Goal: Task Accomplishment & Management: Manage account settings

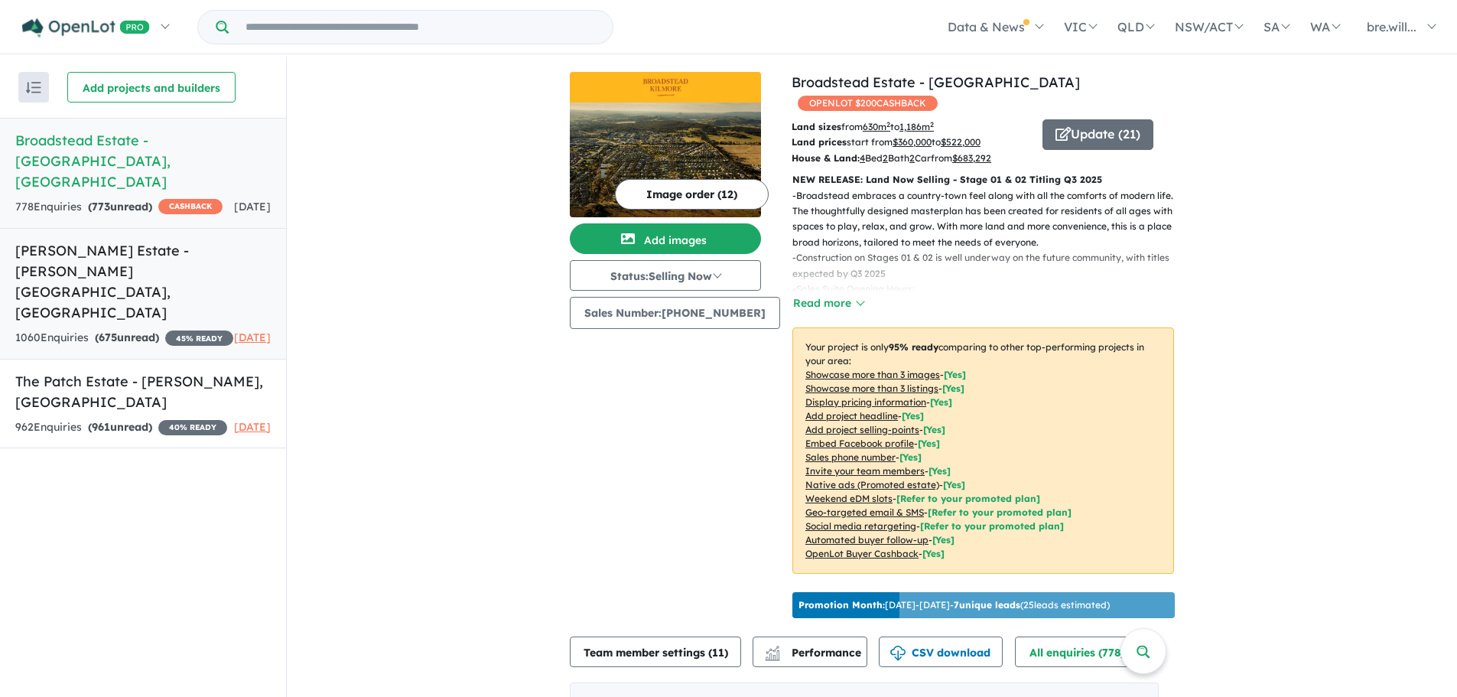
click at [154, 240] on h5 "[PERSON_NAME] Estate - [PERSON_NAME][GEOGRAPHIC_DATA] , [GEOGRAPHIC_DATA]" at bounding box center [143, 281] width 256 height 83
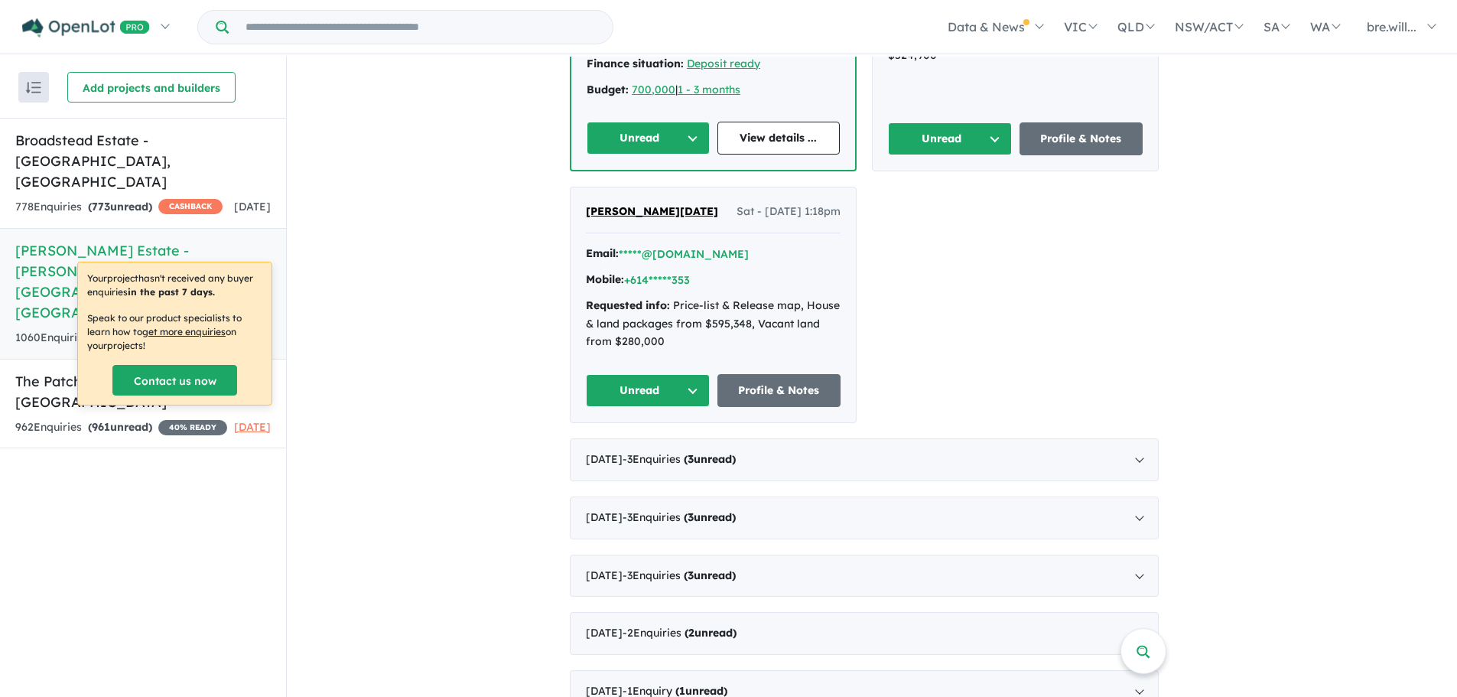
scroll to position [459, 0]
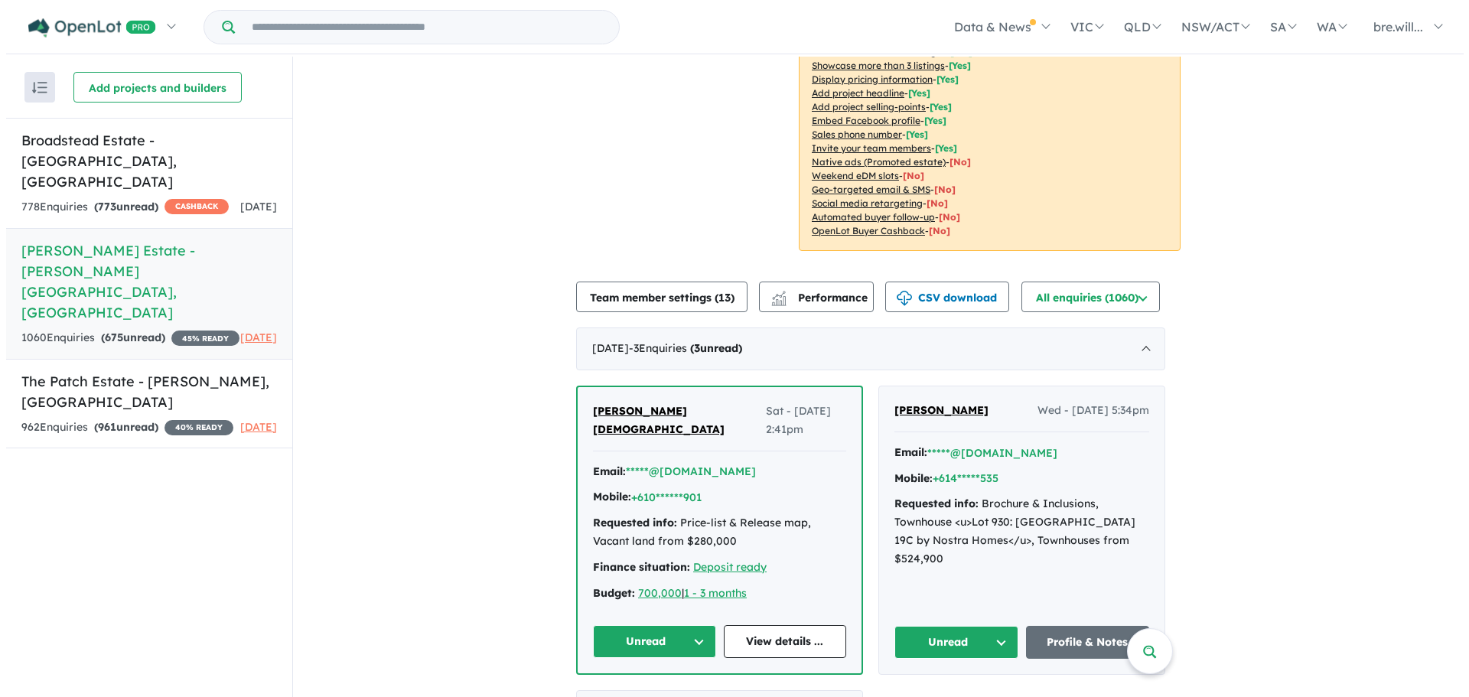
scroll to position [0, 0]
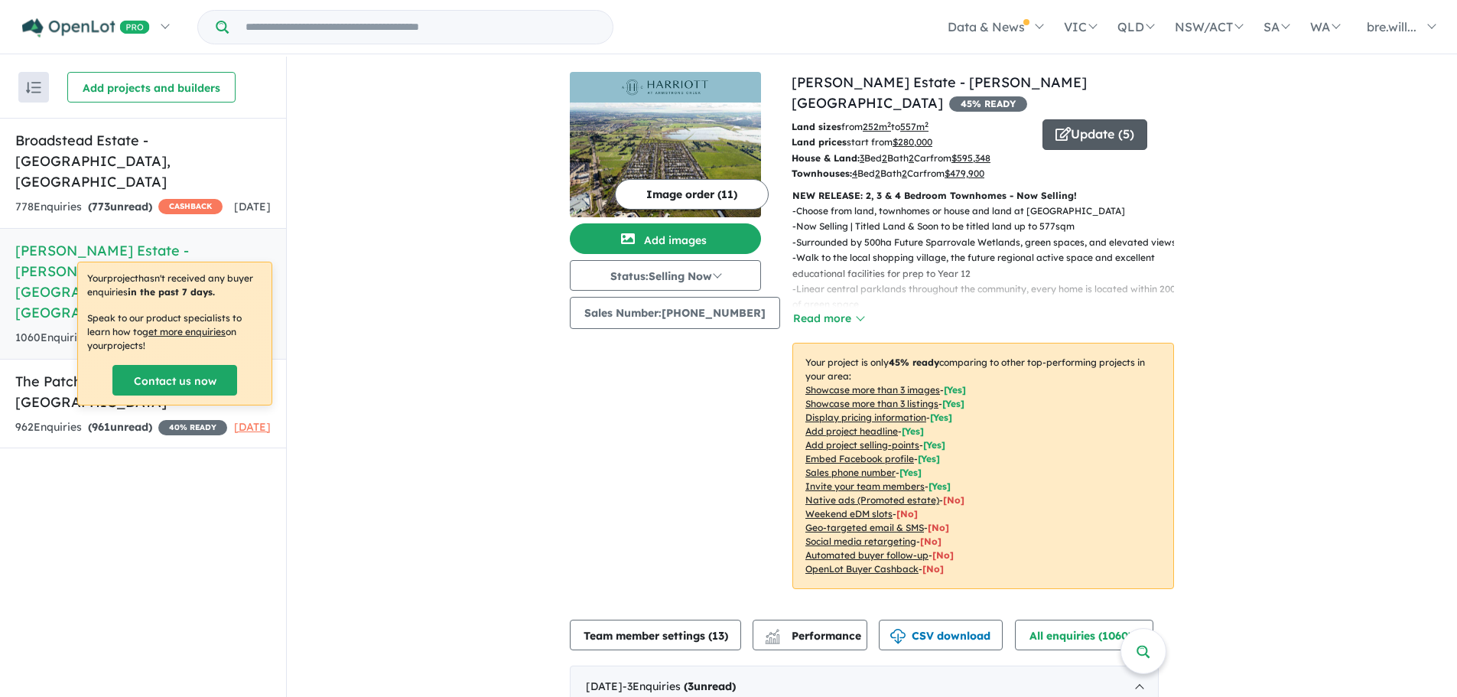
click at [1116, 119] on button "Update ( 5 )" at bounding box center [1095, 134] width 105 height 31
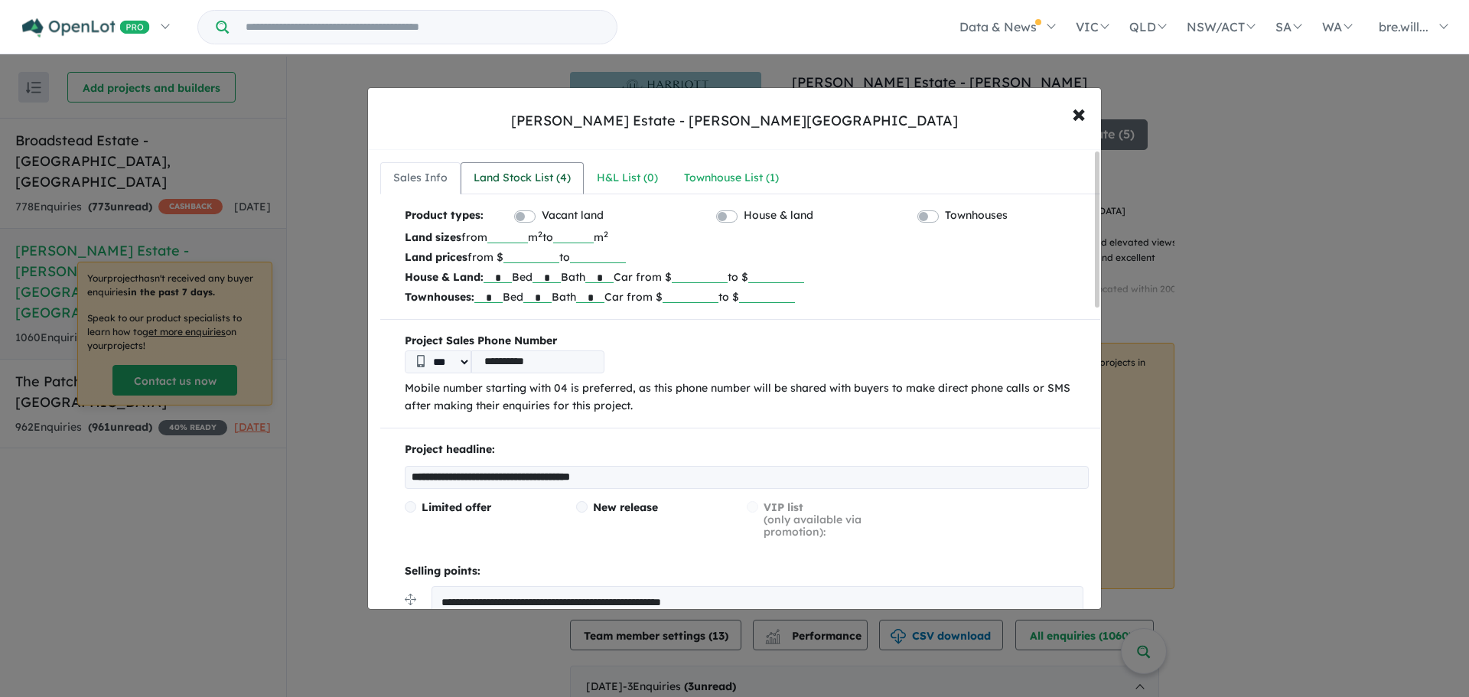
click at [524, 172] on div "Land Stock List ( 4 )" at bounding box center [522, 178] width 97 height 18
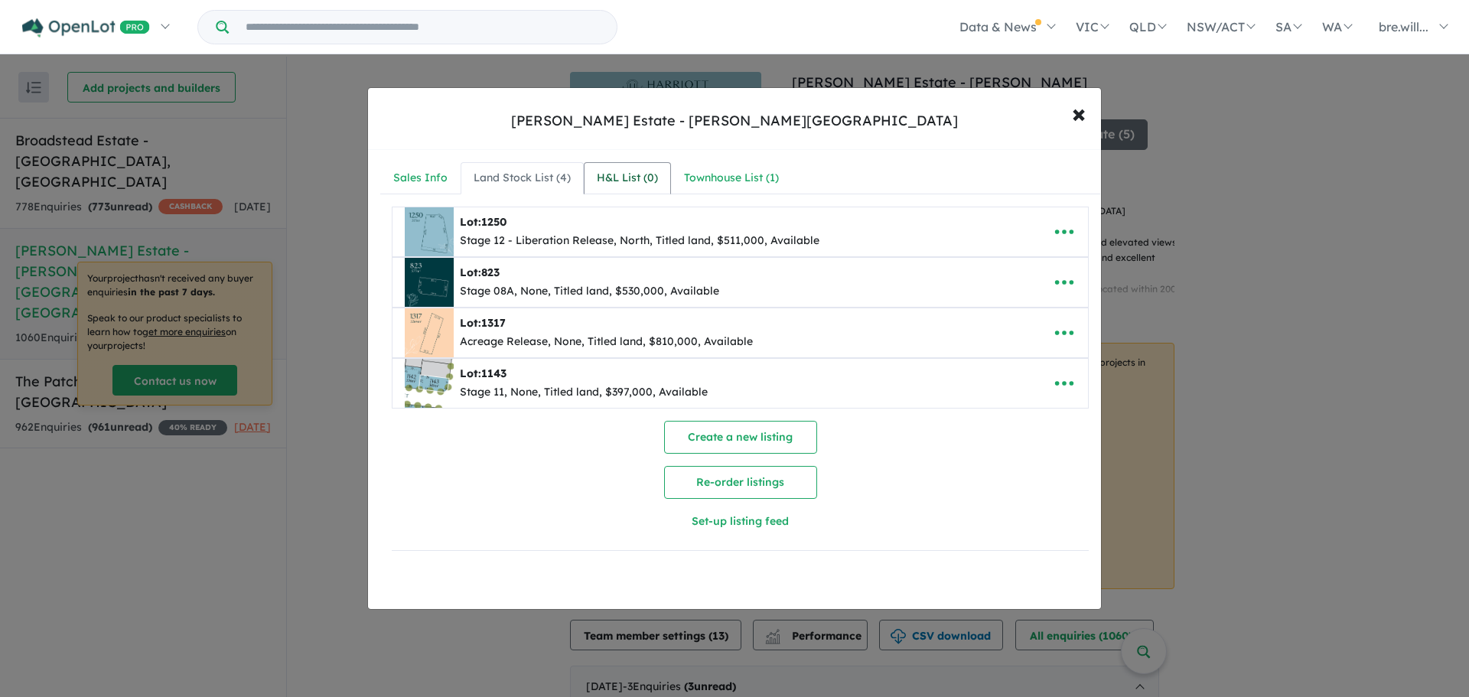
click at [636, 167] on link "H&L List ( 0 )" at bounding box center [627, 178] width 87 height 32
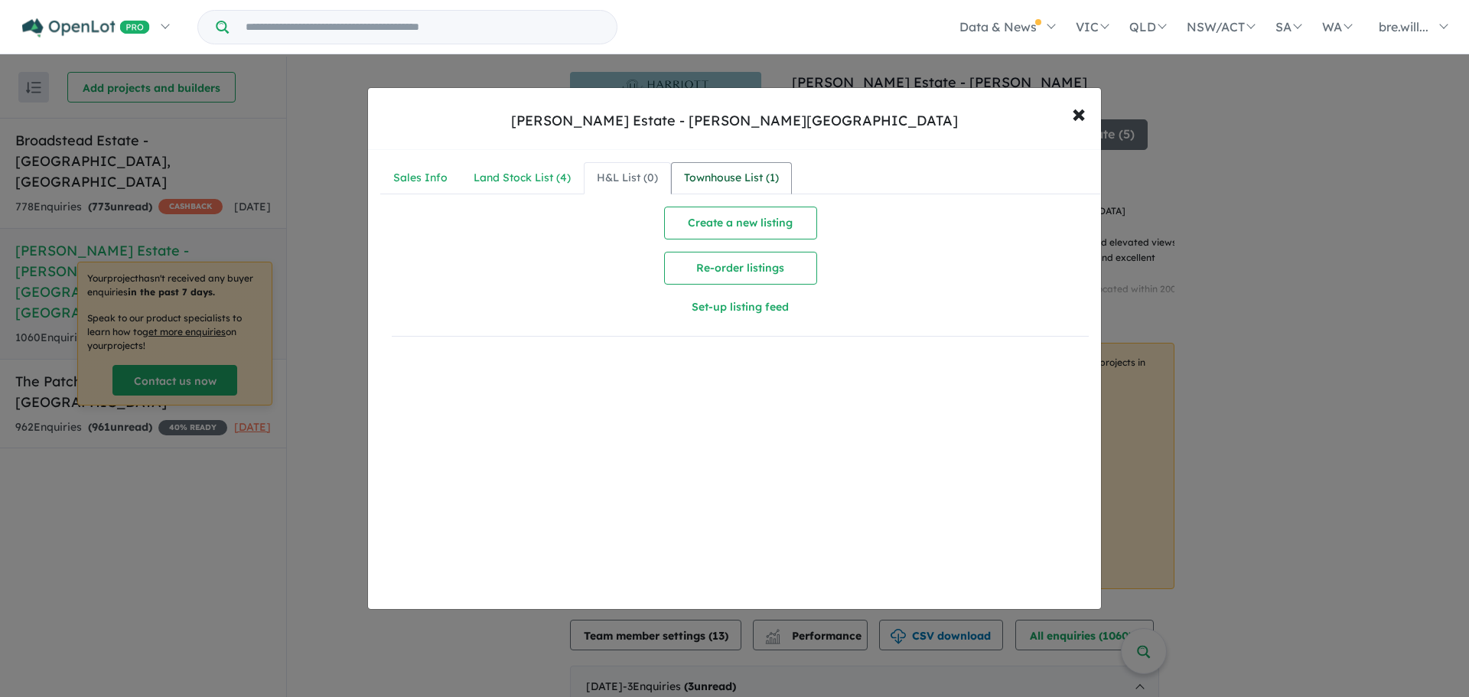
click at [780, 181] on link "Townhouse List ( 1 )" at bounding box center [731, 178] width 121 height 32
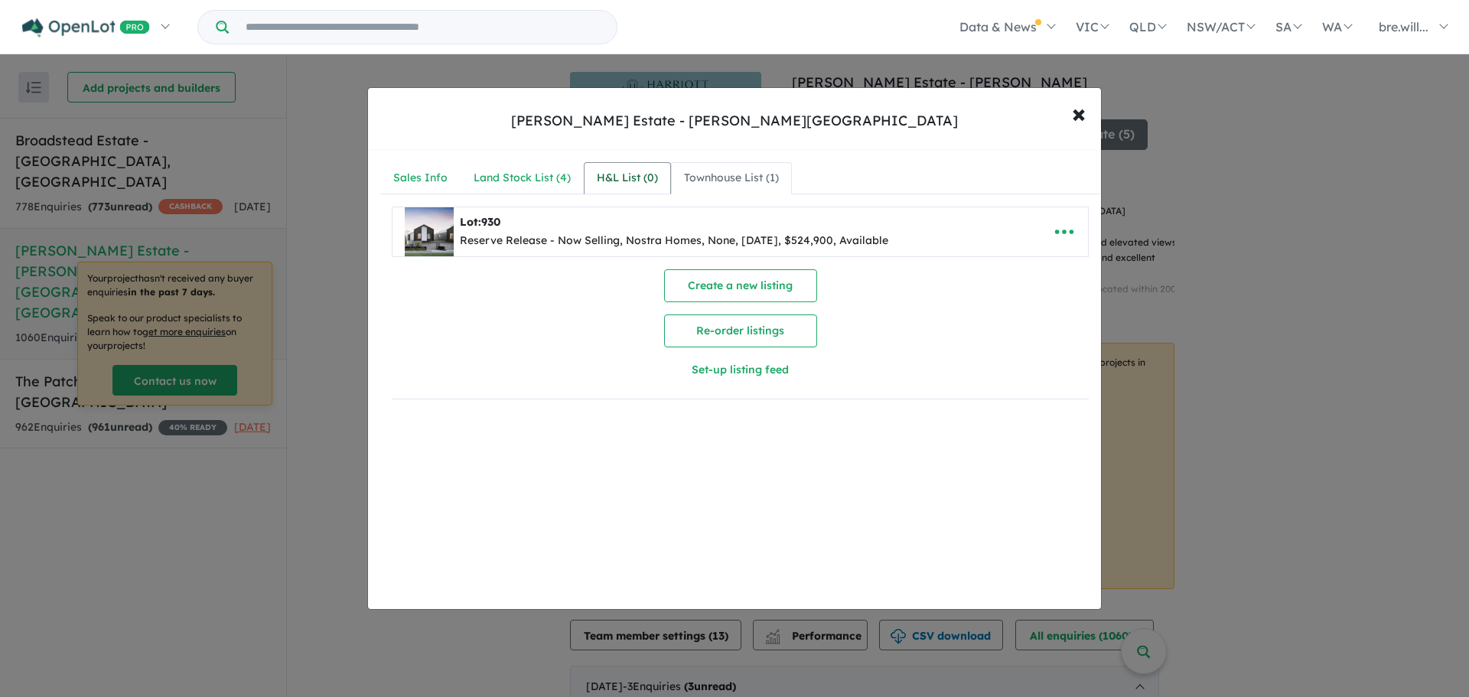
click at [608, 177] on div "H&L List ( 0 )" at bounding box center [627, 178] width 61 height 18
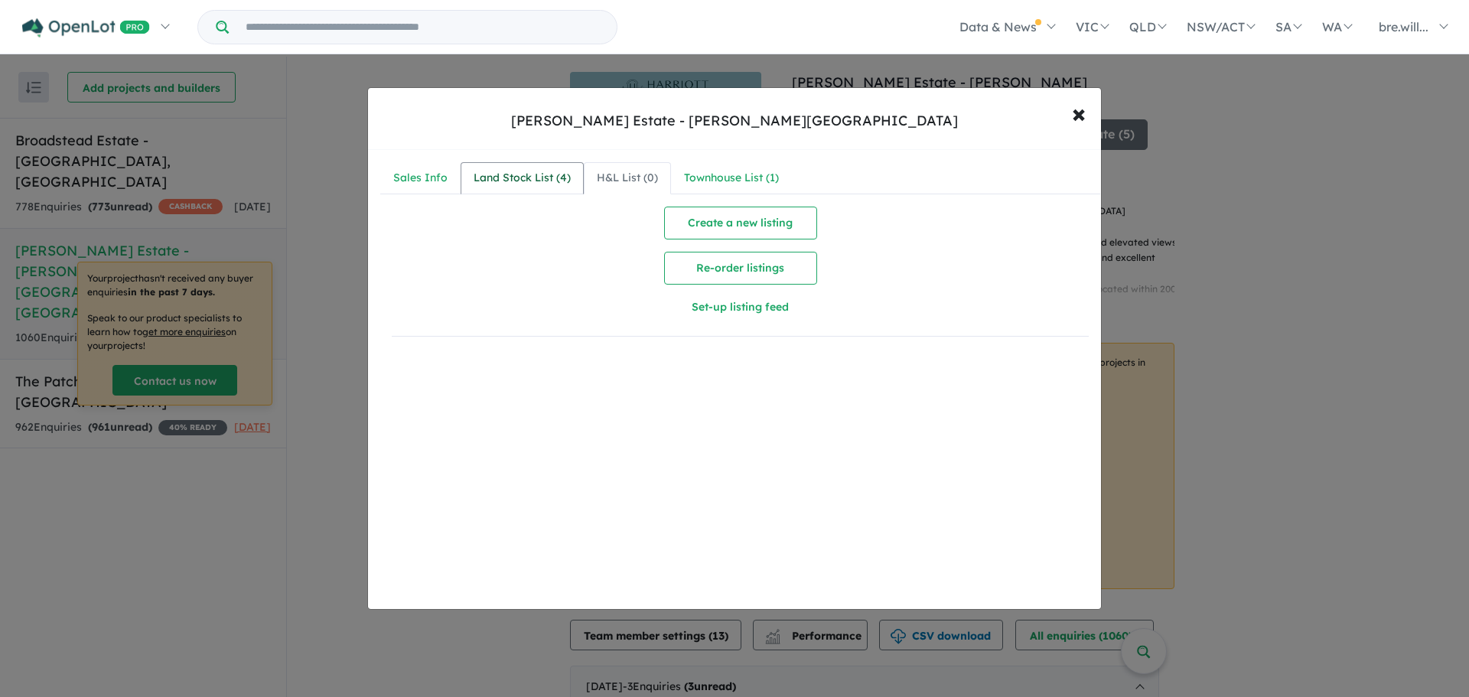
click at [559, 183] on div "Land Stock List ( 4 )" at bounding box center [522, 178] width 97 height 18
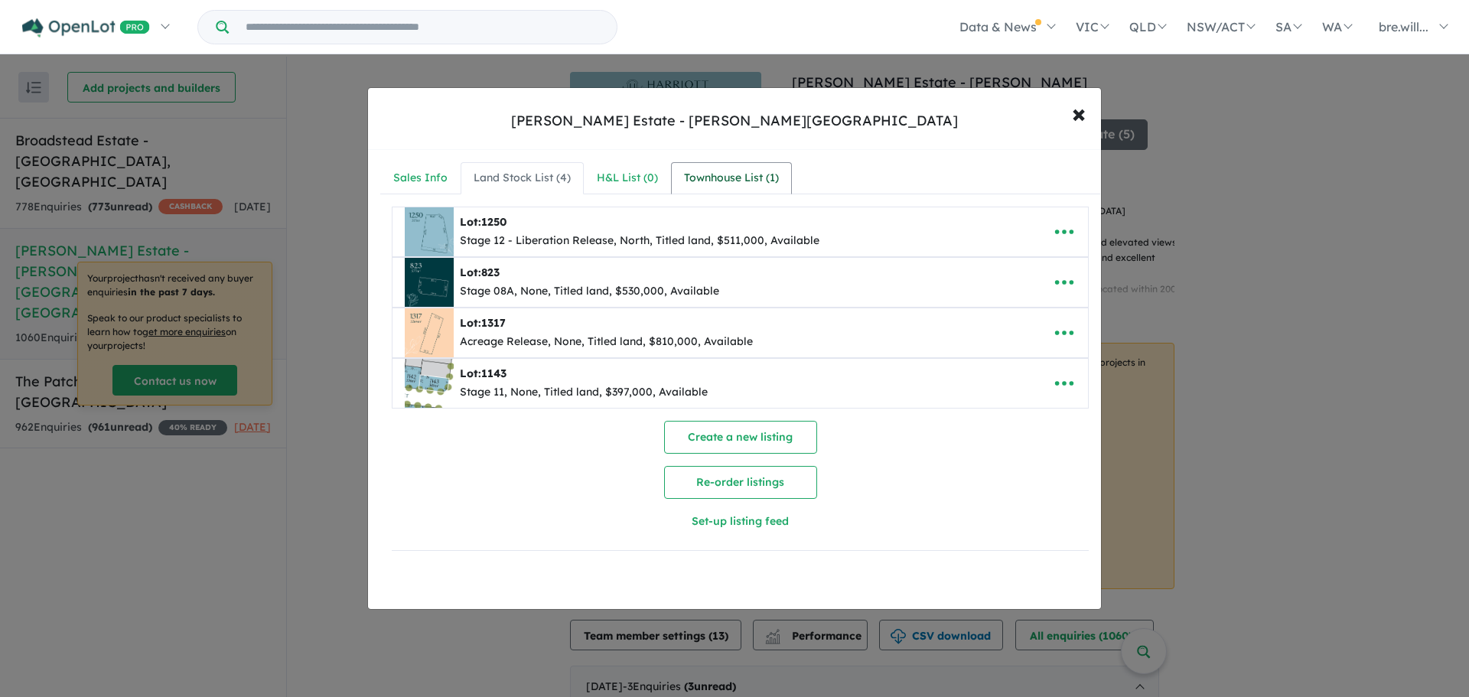
click at [702, 174] on div "Townhouse List ( 1 )" at bounding box center [731, 178] width 95 height 18
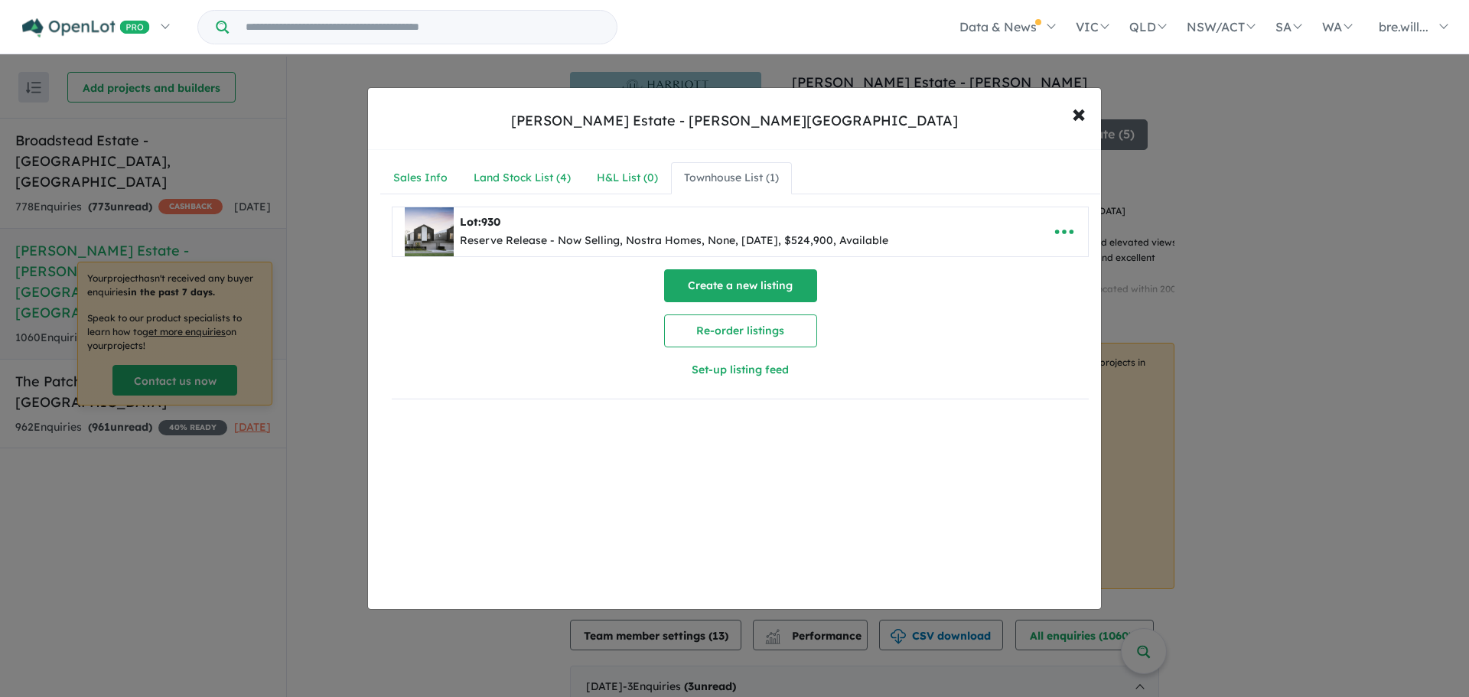
click at [692, 270] on button "Create a new listing" at bounding box center [740, 285] width 153 height 33
